Goal: Transaction & Acquisition: Purchase product/service

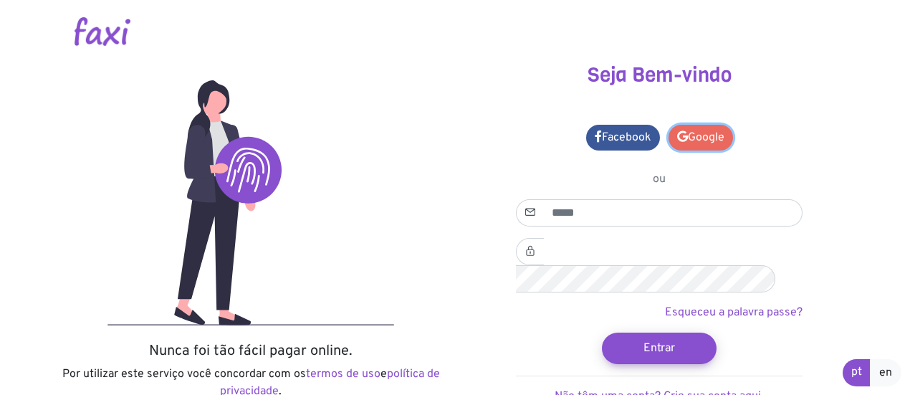
click at [689, 134] on link "Google" at bounding box center [701, 138] width 64 height 26
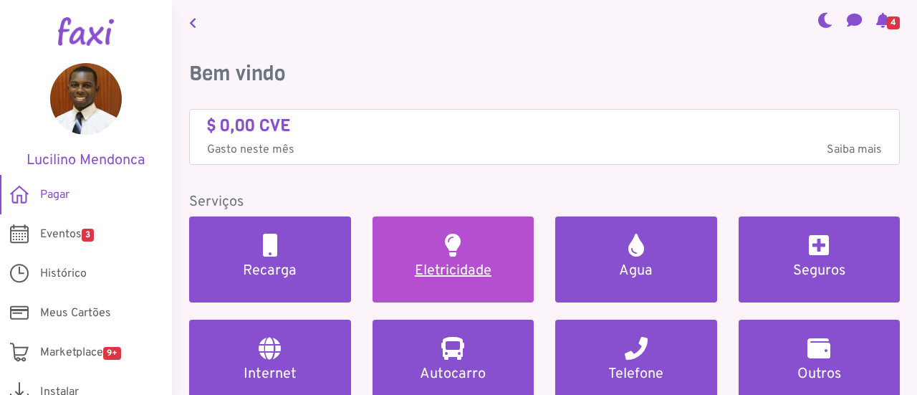
click at [476, 229] on link "Eletricidade" at bounding box center [454, 259] width 162 height 86
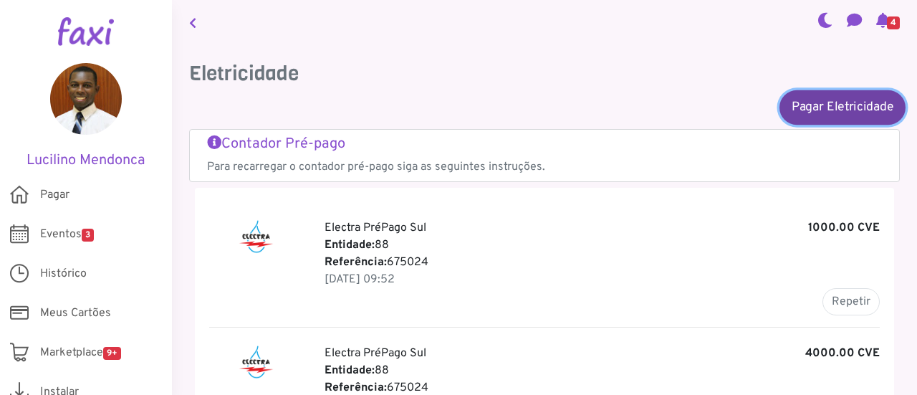
click at [808, 119] on link "Pagar Eletricidade" at bounding box center [843, 107] width 126 height 34
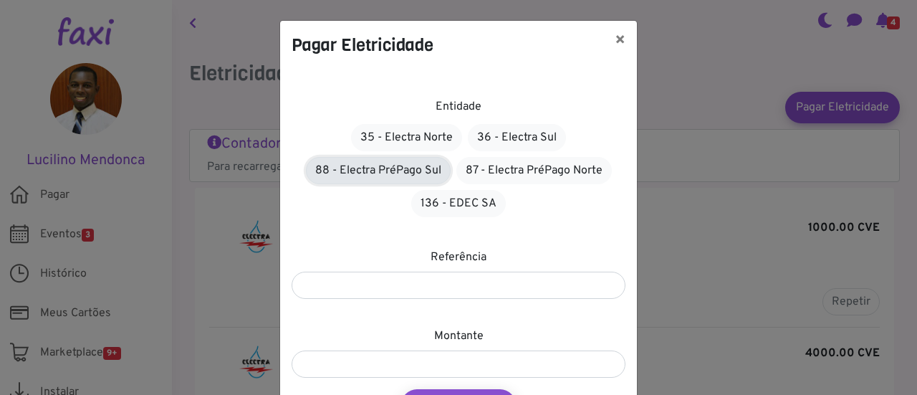
click at [403, 173] on link "88 - Electra PréPago Sul" at bounding box center [378, 170] width 145 height 27
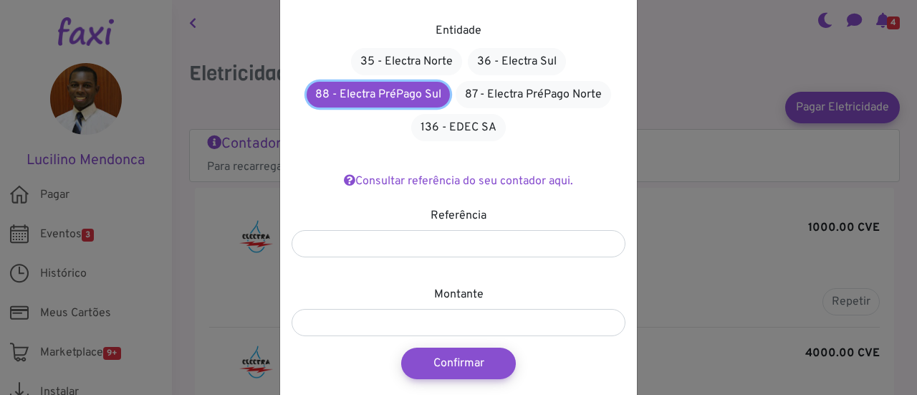
scroll to position [77, 0]
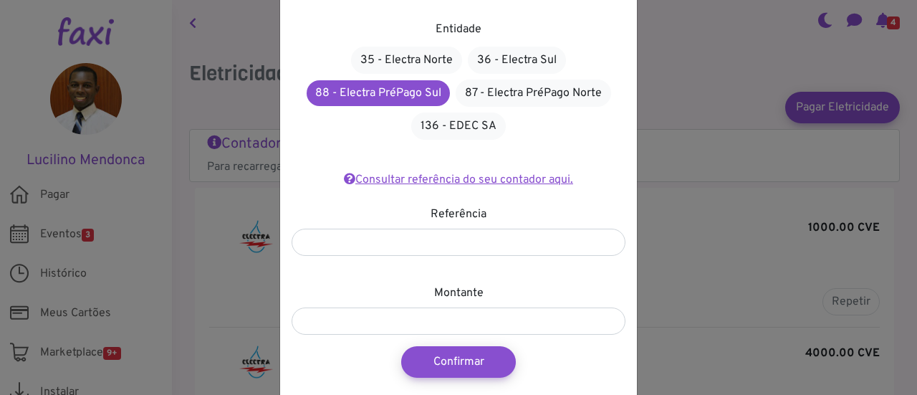
click at [499, 177] on link "Consultar referência do seu contador aqui." at bounding box center [458, 180] width 229 height 14
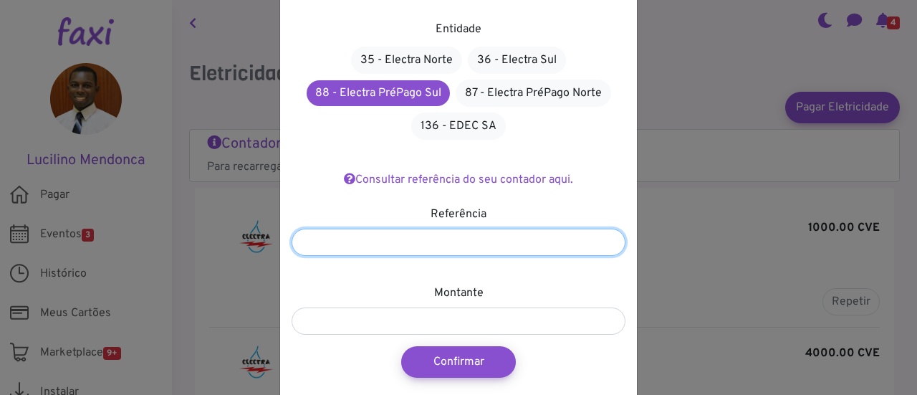
click at [429, 231] on input "number" at bounding box center [459, 242] width 334 height 27
paste input "*******"
type input "*******"
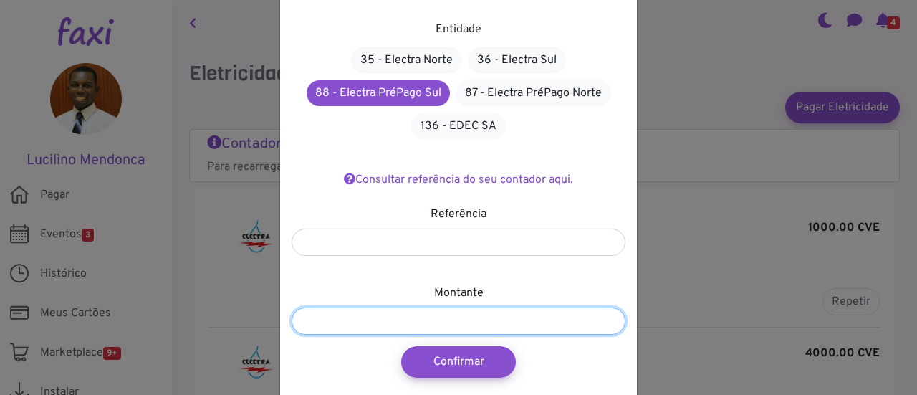
click at [459, 325] on input "number" at bounding box center [459, 320] width 334 height 27
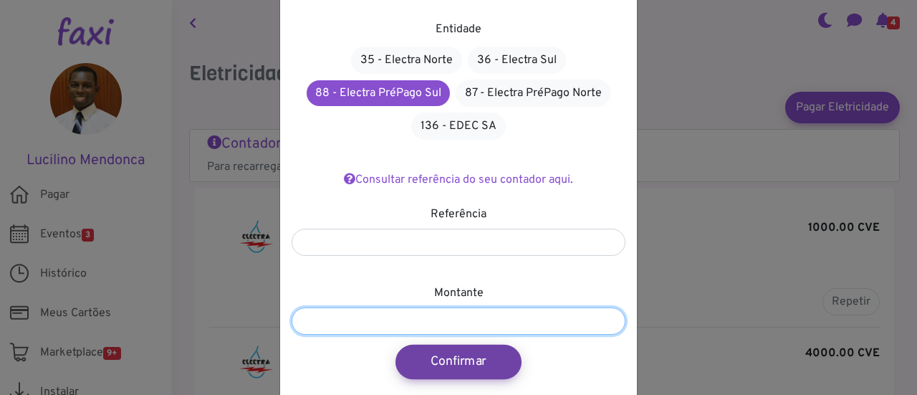
type input "***"
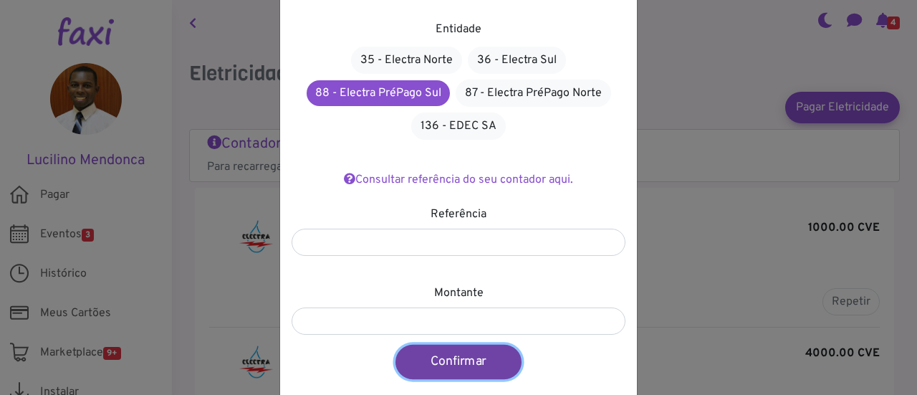
click at [452, 353] on button "Confirmar" at bounding box center [459, 362] width 126 height 34
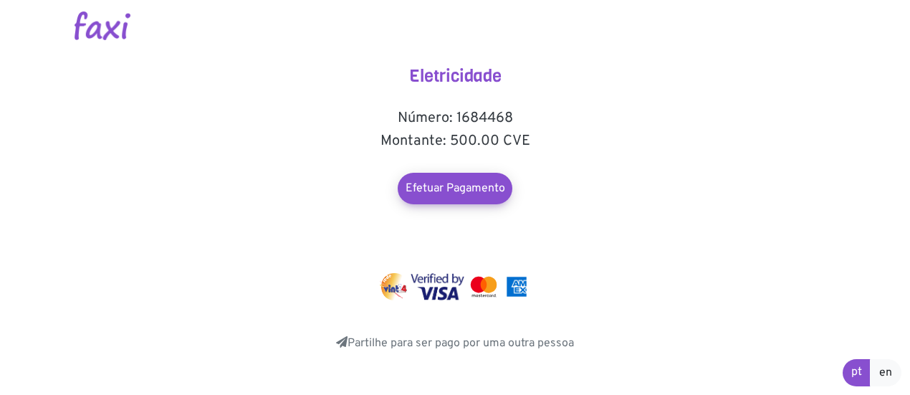
scroll to position [5, 0]
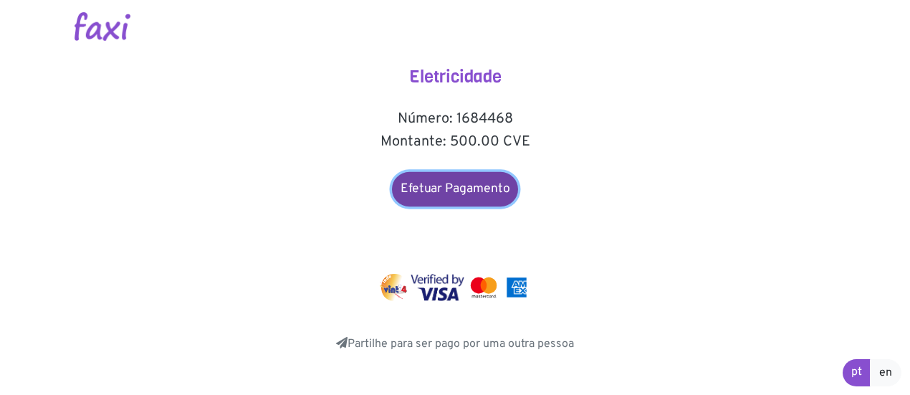
click at [479, 205] on link "Efetuar Pagamento" at bounding box center [455, 189] width 126 height 34
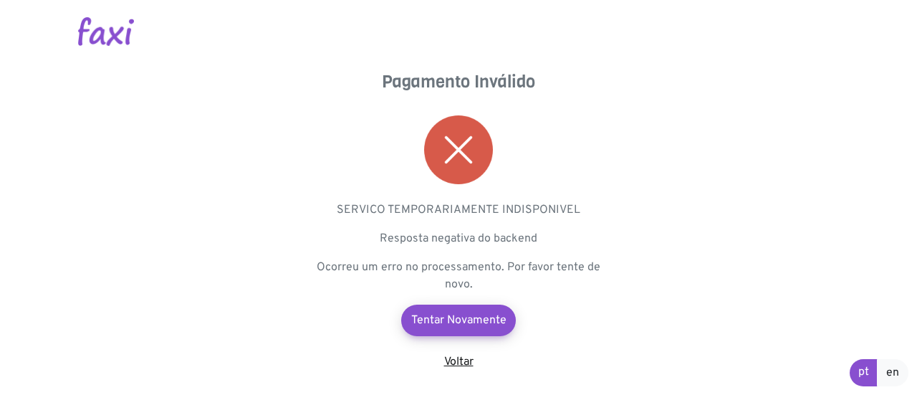
click at [459, 356] on link "Voltar" at bounding box center [458, 362] width 29 height 14
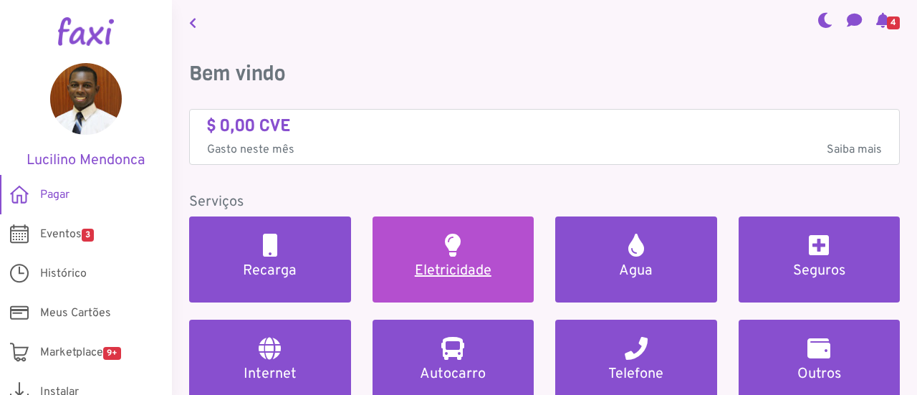
click at [502, 231] on link "Eletricidade" at bounding box center [454, 259] width 162 height 86
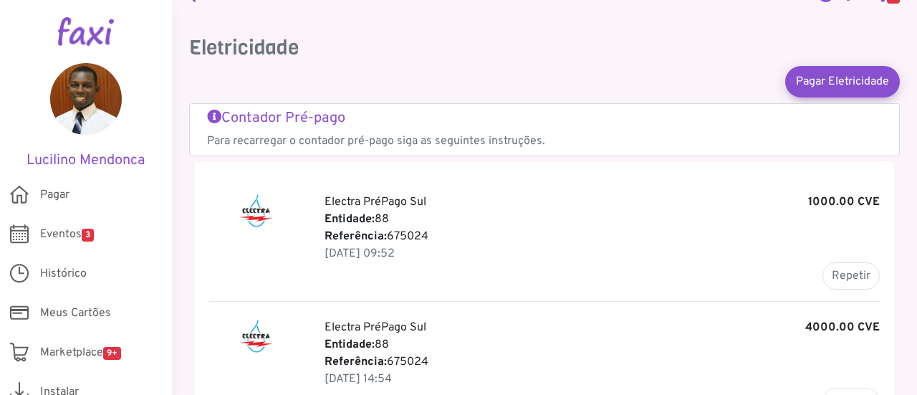
scroll to position [28, 0]
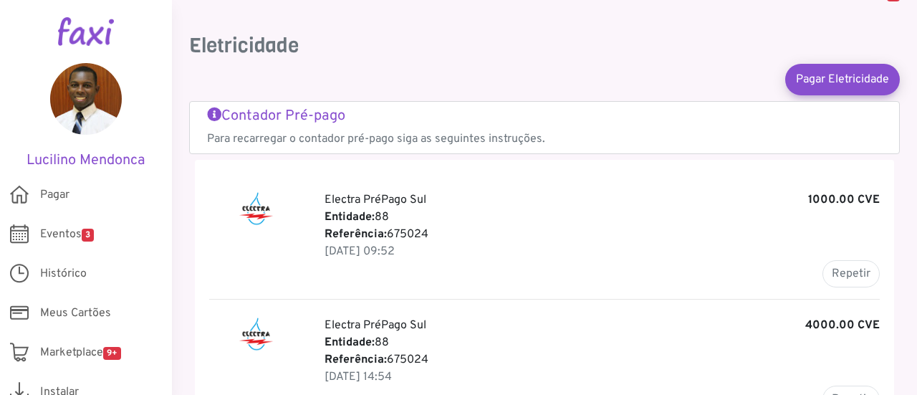
click at [305, 128] on link "Contador Pré-pago Para recarregar o contador pré-pago siga as seguintes instruç…" at bounding box center [544, 127] width 675 height 40
click at [60, 346] on span "Marketplace 9+" at bounding box center [80, 352] width 81 height 17
click at [64, 231] on span "Eventos 3" at bounding box center [67, 234] width 54 height 17
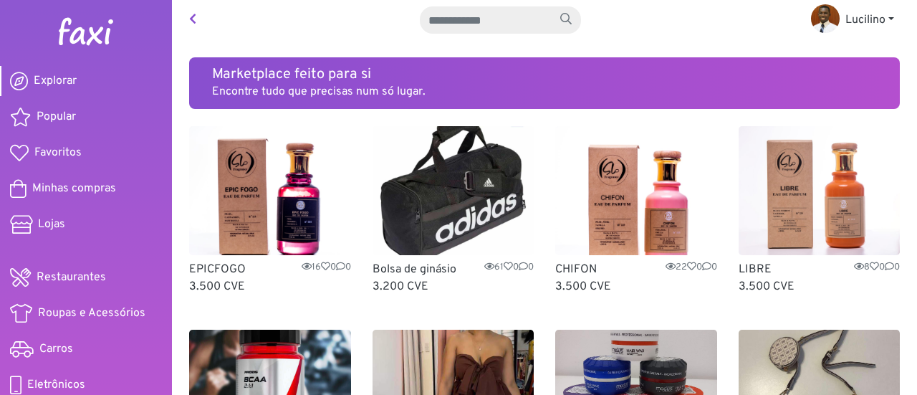
click at [105, 27] on img at bounding box center [85, 31] width 57 height 29
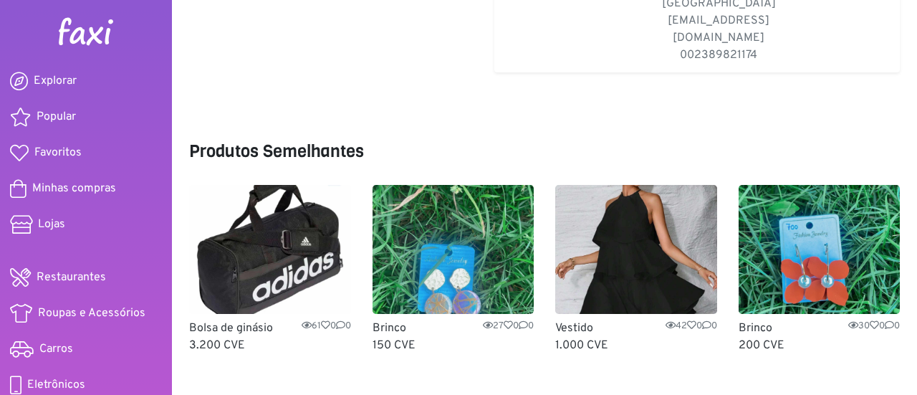
scroll to position [427, 0]
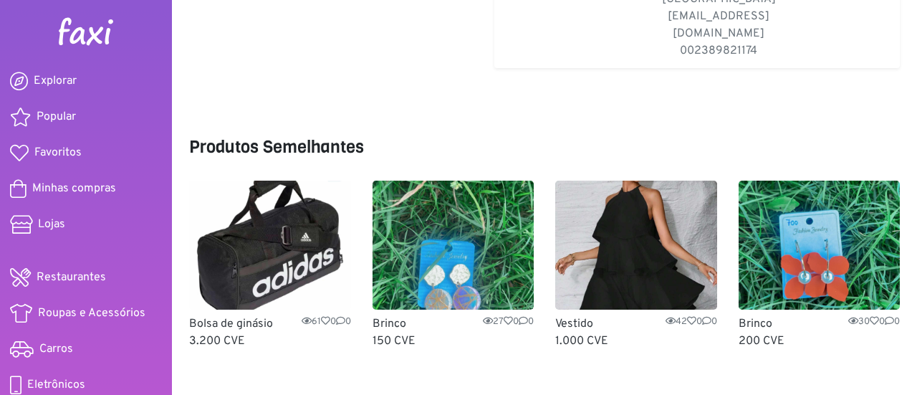
drag, startPoint x: 0, startPoint y: 0, endPoint x: 693, endPoint y: 198, distance: 720.6
click at [693, 198] on img at bounding box center [636, 245] width 162 height 129
